Goal: Use online tool/utility

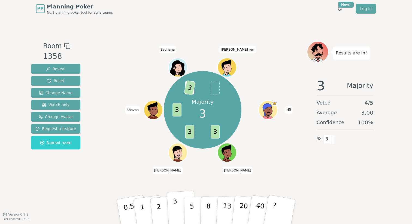
click at [178, 205] on button "3" at bounding box center [182, 212] width 30 height 42
